Goal: Navigation & Orientation: Understand site structure

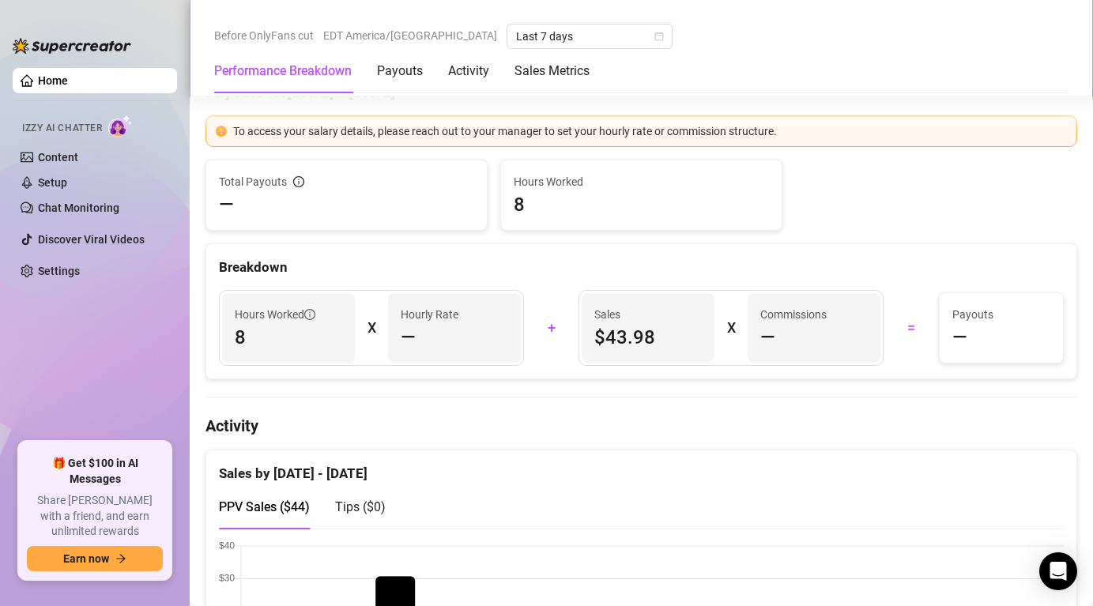
scroll to position [463, 0]
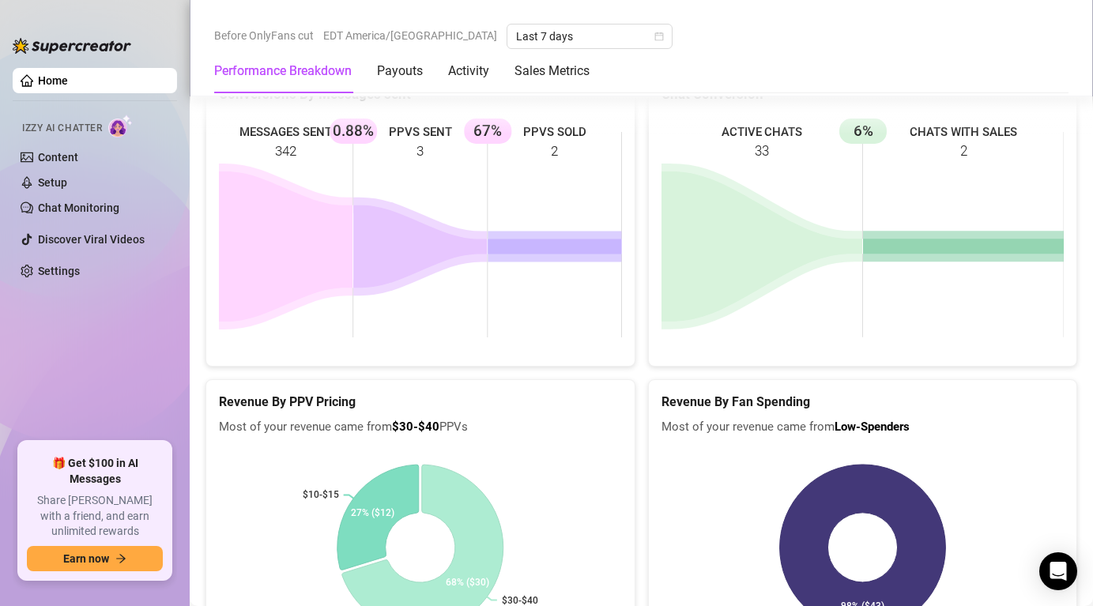
scroll to position [1807, 0]
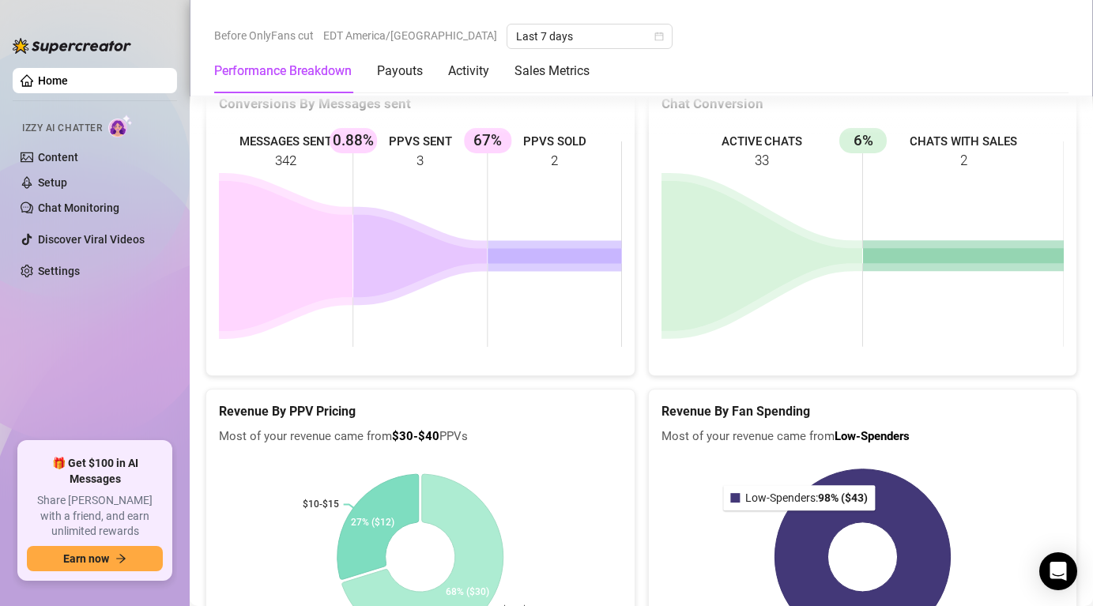
click at [802, 523] on icon at bounding box center [861, 556] width 175 height 175
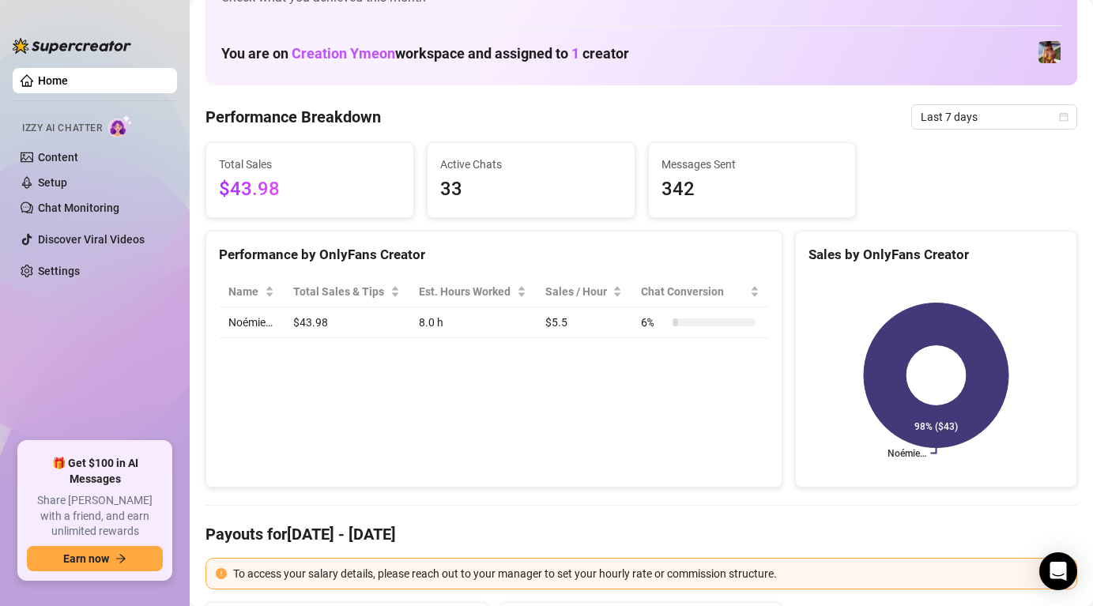
scroll to position [0, 0]
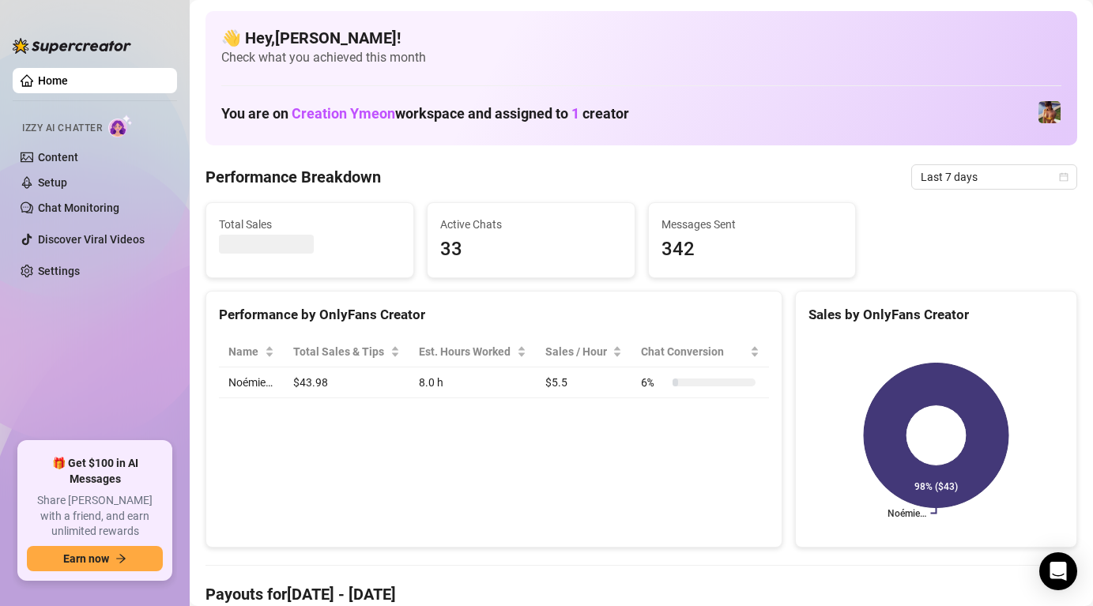
click at [177, 121] on aside "Home Izzy AI Chatter Content Setup Chat Monitoring Discover Viral Videos Settin…" at bounding box center [95, 303] width 190 height 606
